Goal: Task Accomplishment & Management: Manage account settings

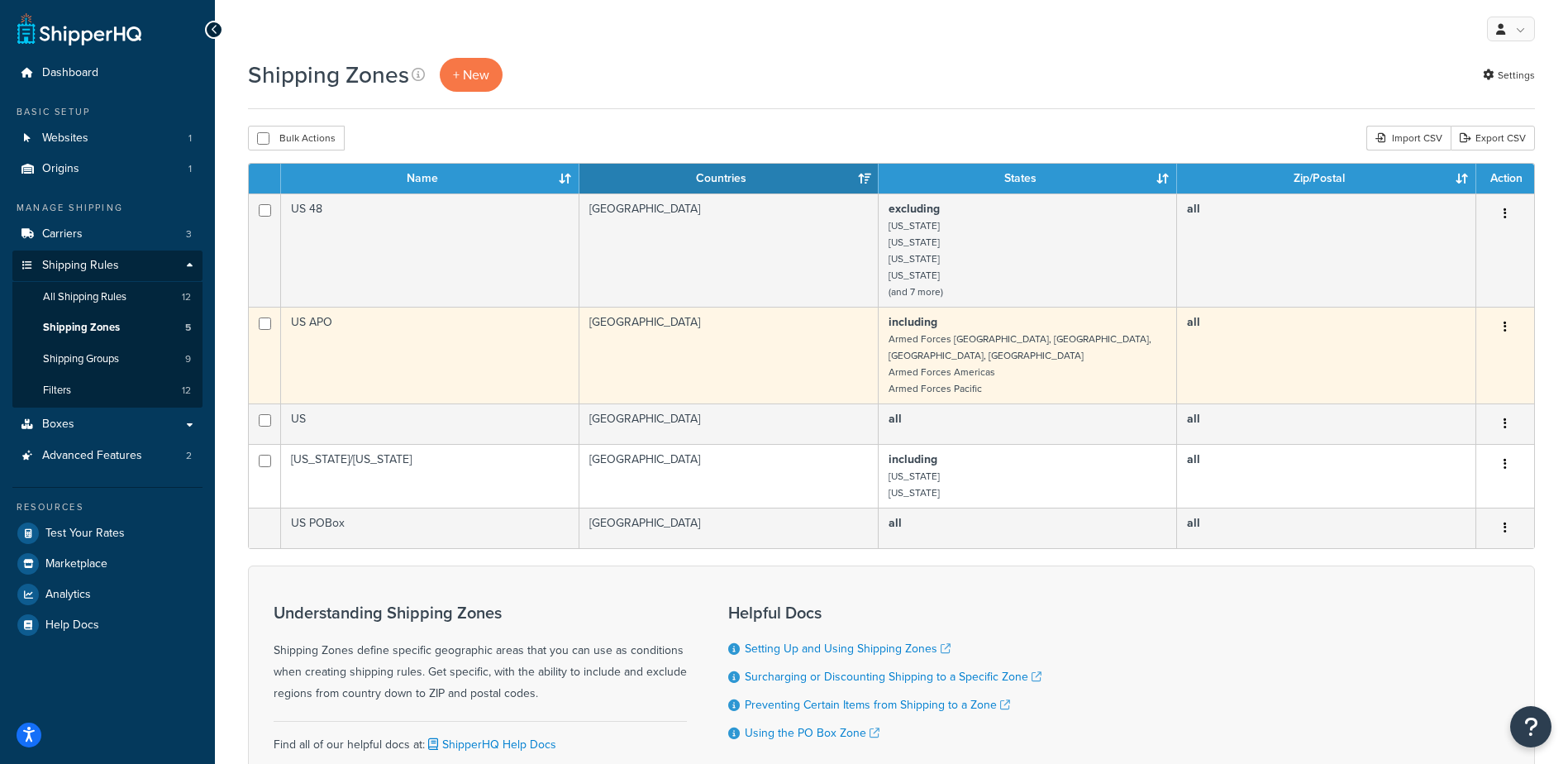
click at [945, 341] on small "Armed Forces [GEOGRAPHIC_DATA], [GEOGRAPHIC_DATA], [GEOGRAPHIC_DATA], [GEOGRAPH…" at bounding box center [1020, 347] width 263 height 31
click at [433, 350] on td "US APO" at bounding box center [431, 355] width 299 height 97
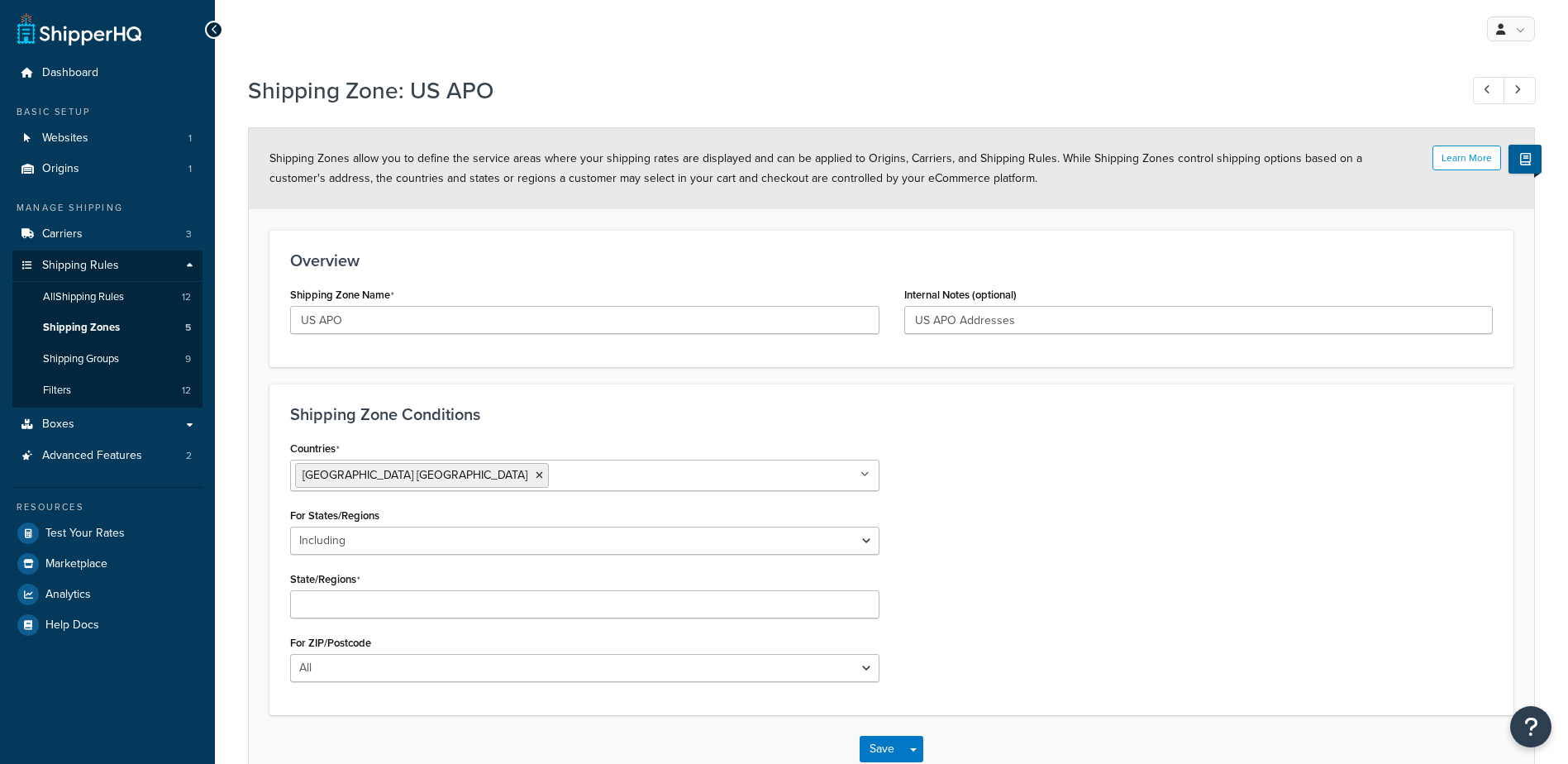
select select "including"
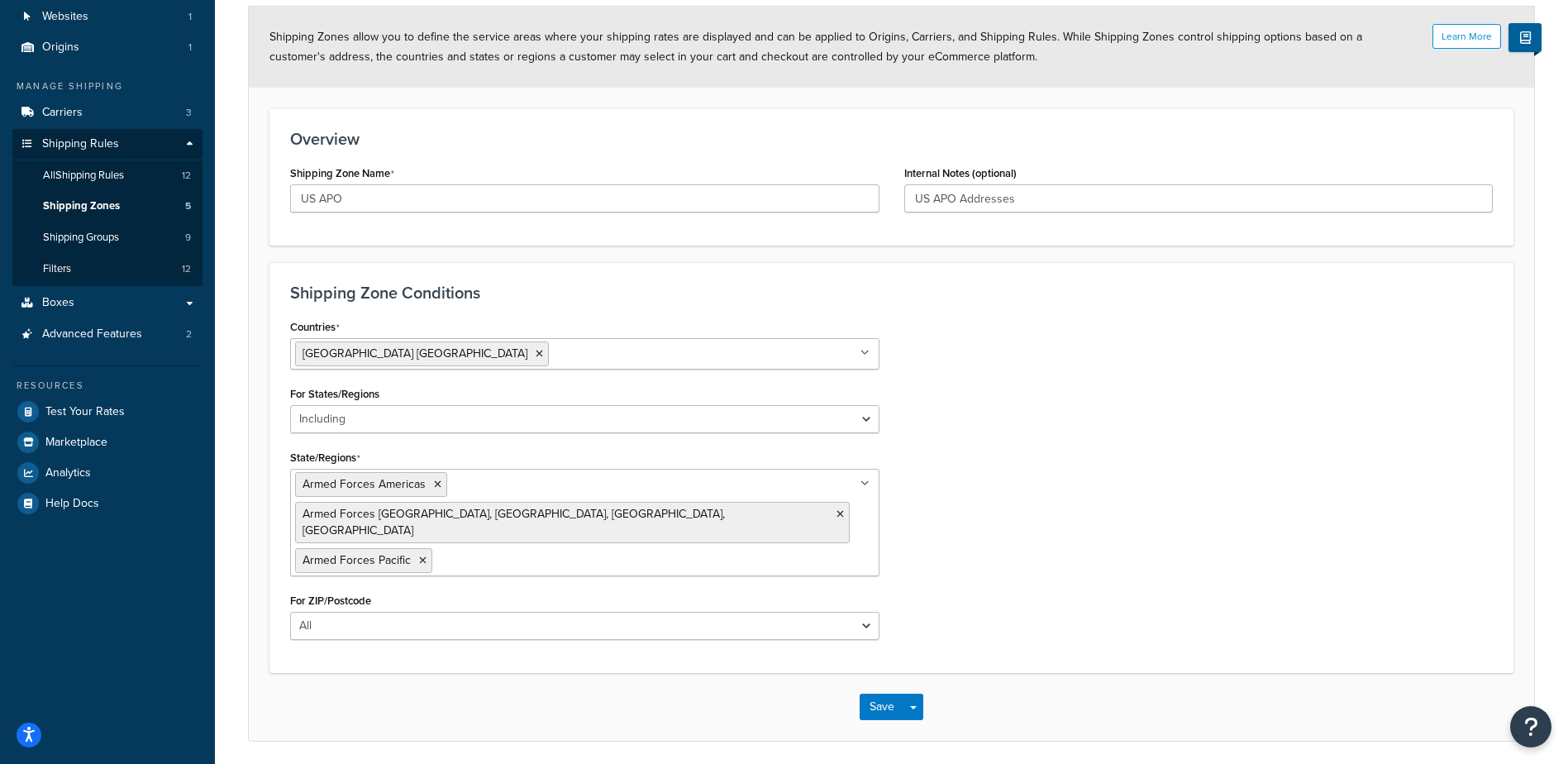
scroll to position [136, 0]
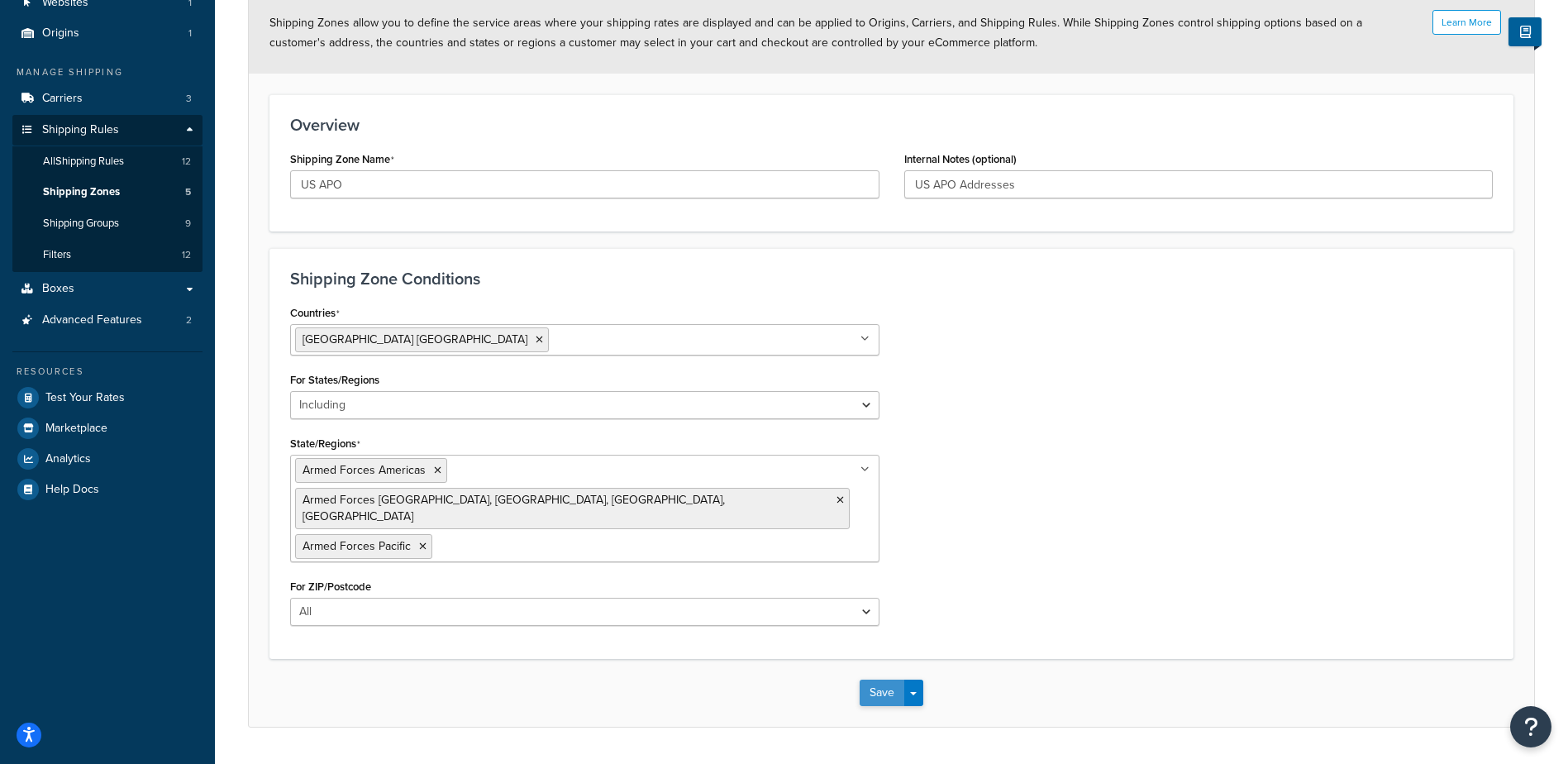
click at [882, 680] on button "Save" at bounding box center [882, 693] width 45 height 27
